Goal: Task Accomplishment & Management: Use online tool/utility

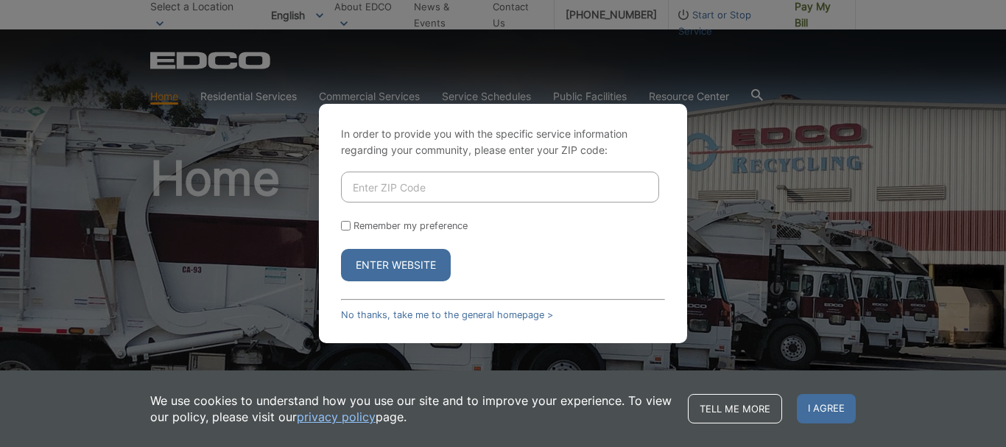
click at [400, 184] on input "Enter ZIP Code" at bounding box center [500, 187] width 318 height 31
type input "92069"
click at [345, 227] on input "Remember my preference" at bounding box center [346, 226] width 10 height 10
checkbox input "true"
click at [398, 269] on button "Enter Website" at bounding box center [396, 265] width 110 height 32
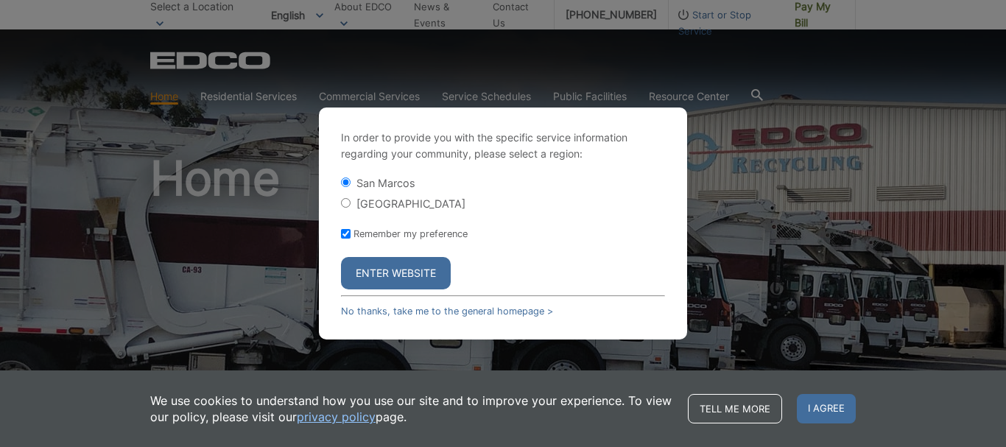
click at [398, 269] on button "Enter Website" at bounding box center [396, 273] width 110 height 32
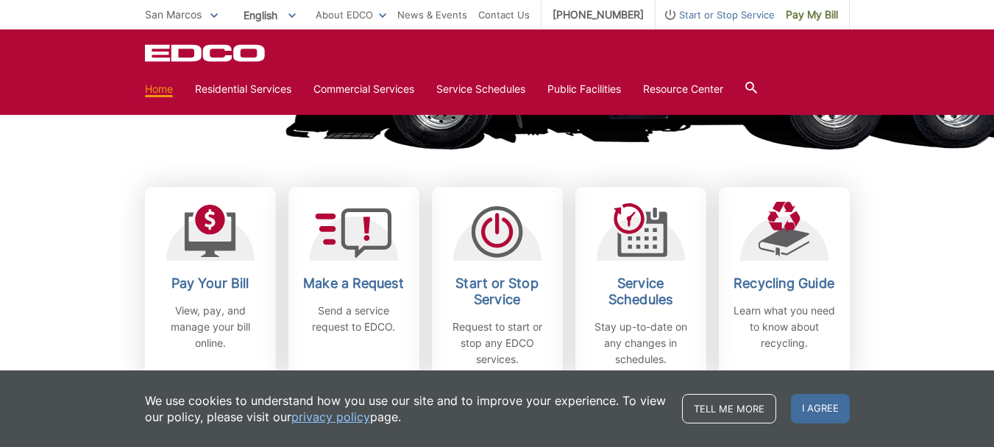
scroll to position [358, 0]
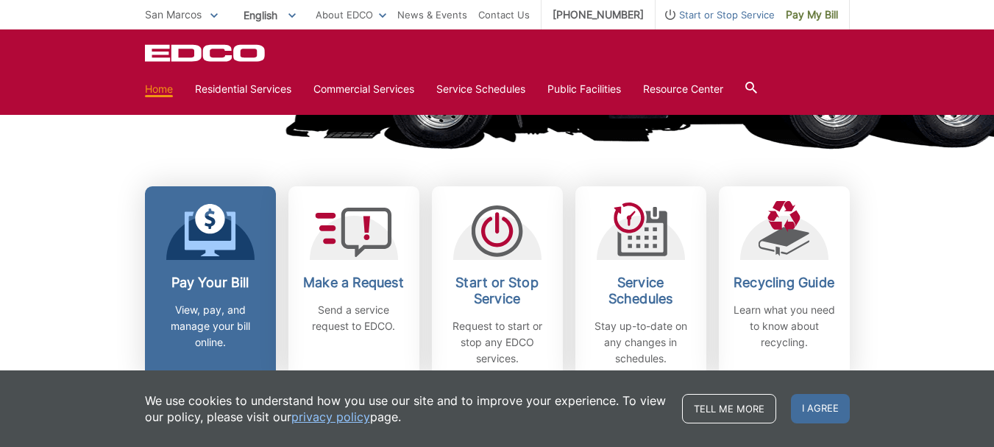
click at [251, 309] on p "View, pay, and manage your bill online." at bounding box center [210, 326] width 109 height 49
